Goal: Transaction & Acquisition: Purchase product/service

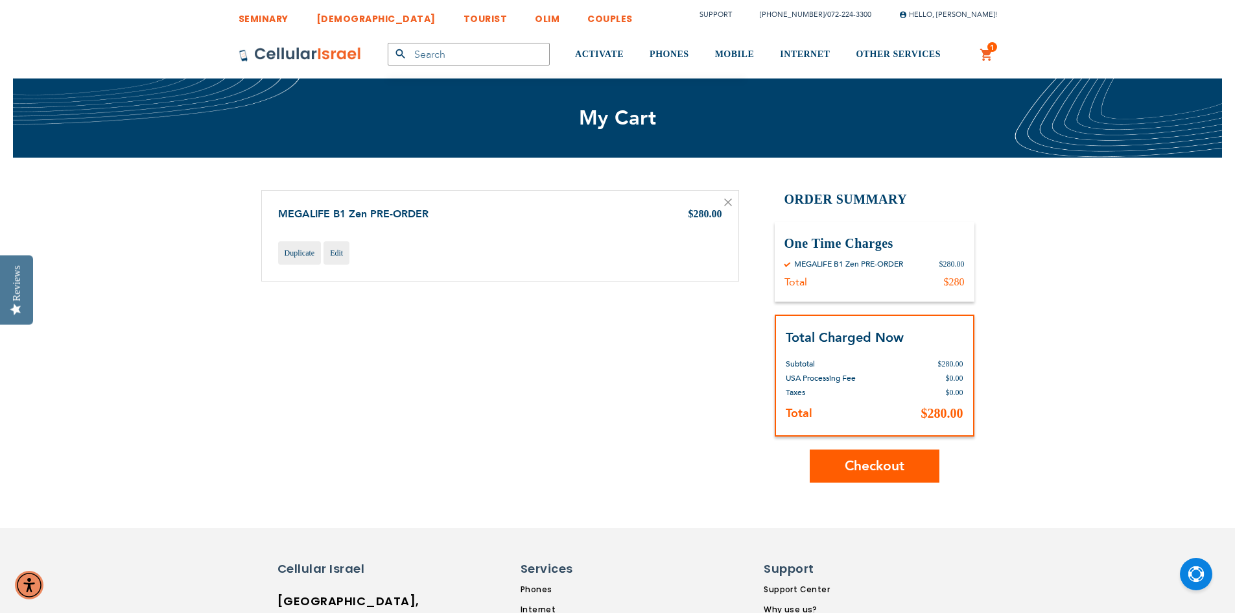
type input "[EMAIL_ADDRESS][DOMAIN_NAME]"
click at [873, 472] on span "Checkout" at bounding box center [875, 465] width 60 height 19
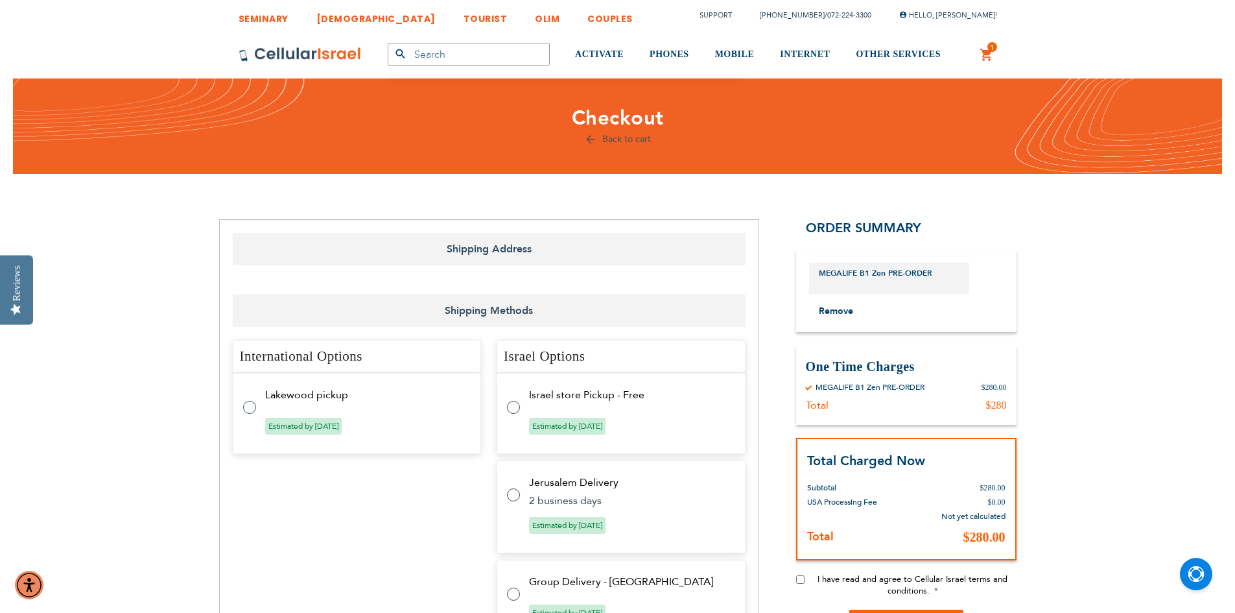
select select "US"
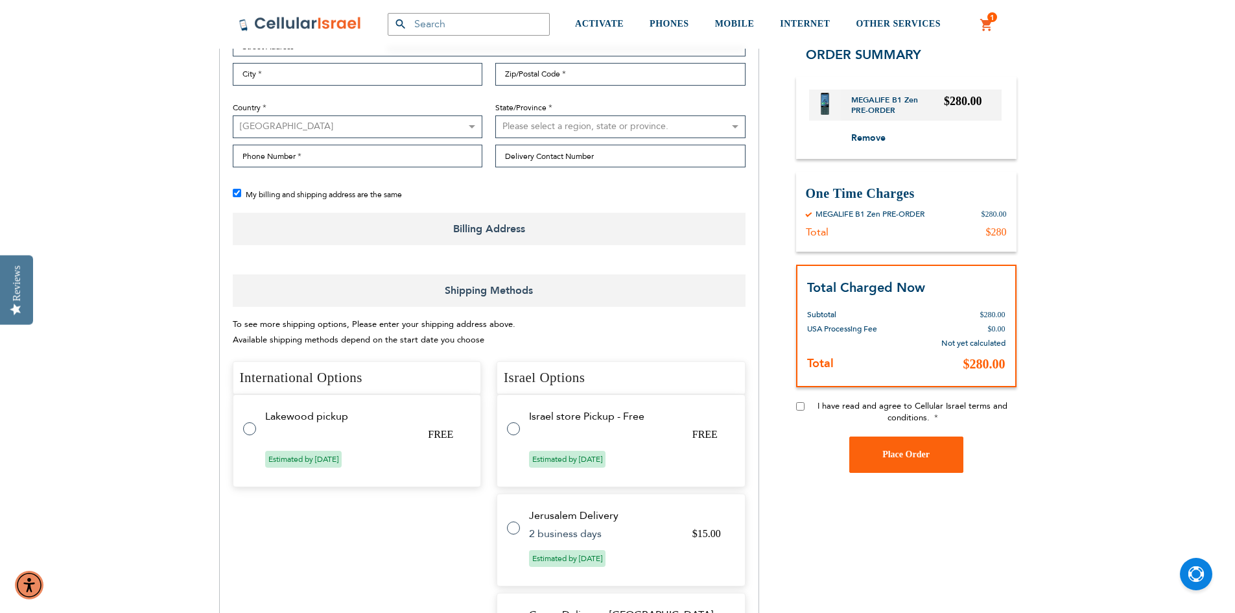
checkbox input "true"
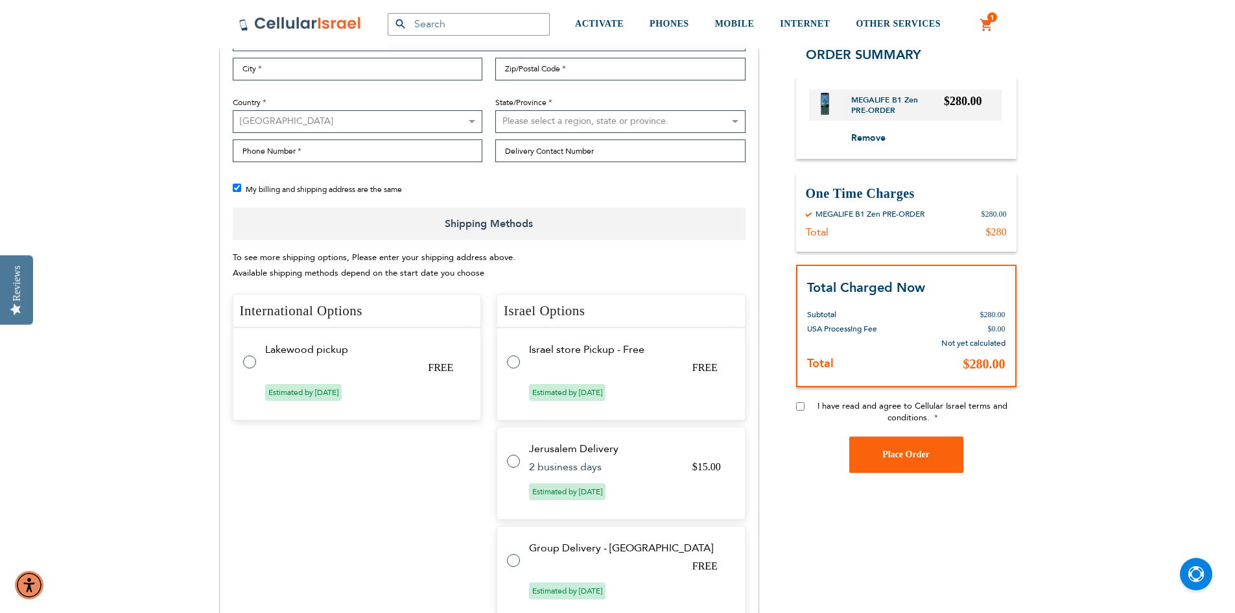
scroll to position [324, 0]
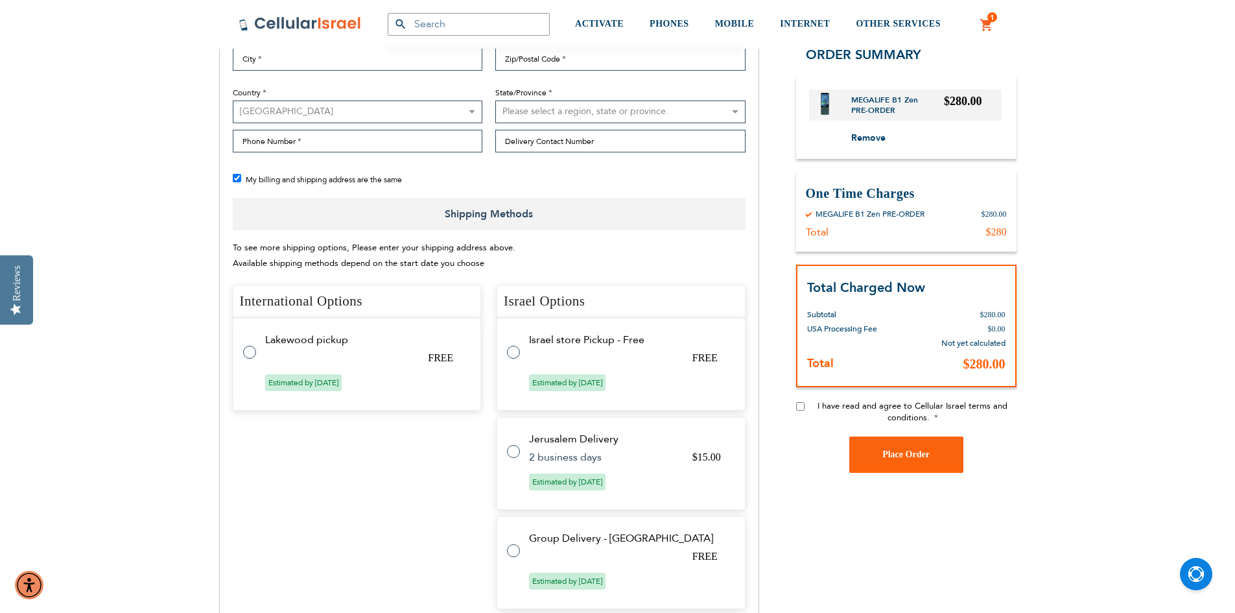
type input "[EMAIL_ADDRESS][DOMAIN_NAME]"
click at [991, 21] on span "1" at bounding box center [992, 17] width 5 height 10
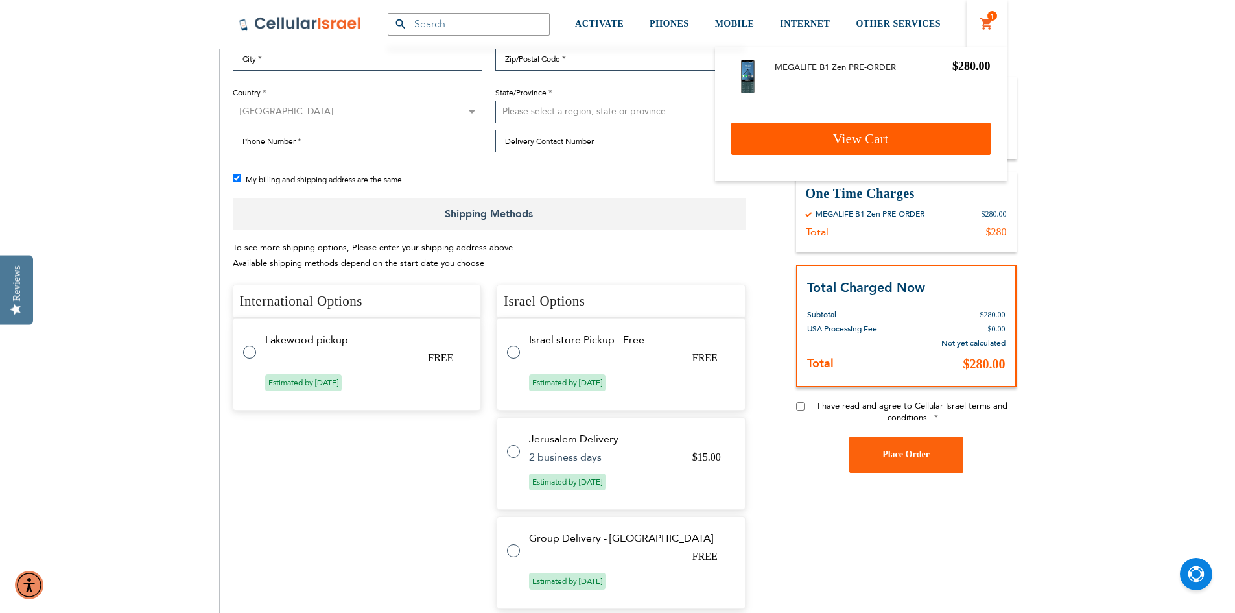
click at [913, 145] on link "View Cart" at bounding box center [860, 139] width 259 height 32
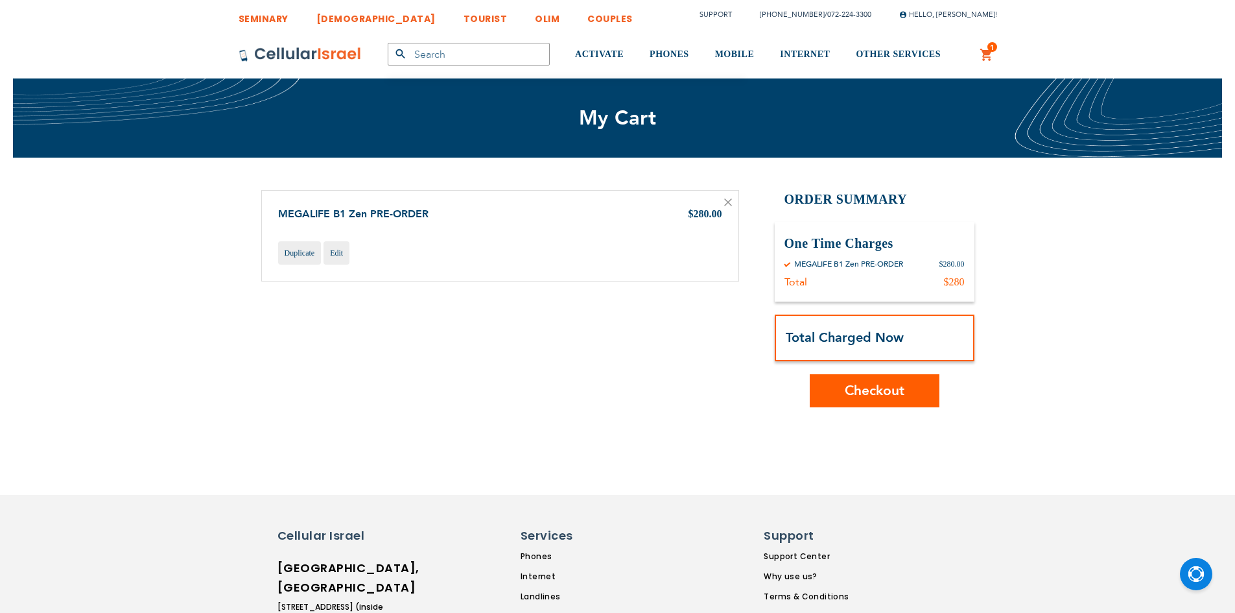
type input "[EMAIL_ADDRESS][DOMAIN_NAME]"
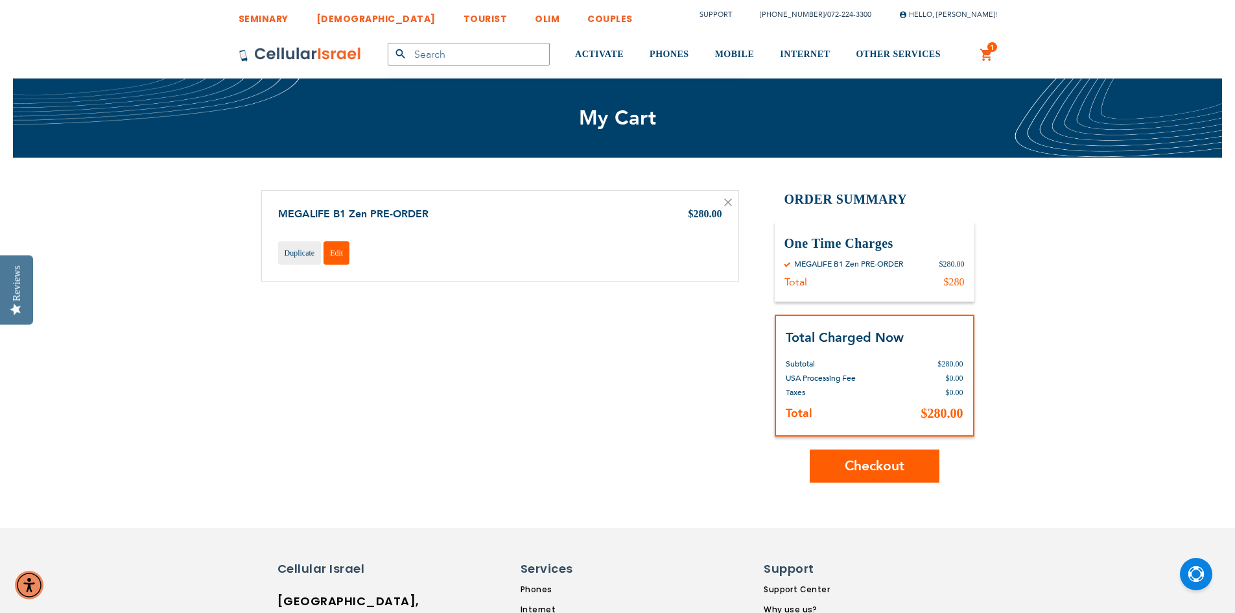
click at [338, 252] on span "Edit" at bounding box center [336, 252] width 13 height 9
